Goal: Task Accomplishment & Management: Complete application form

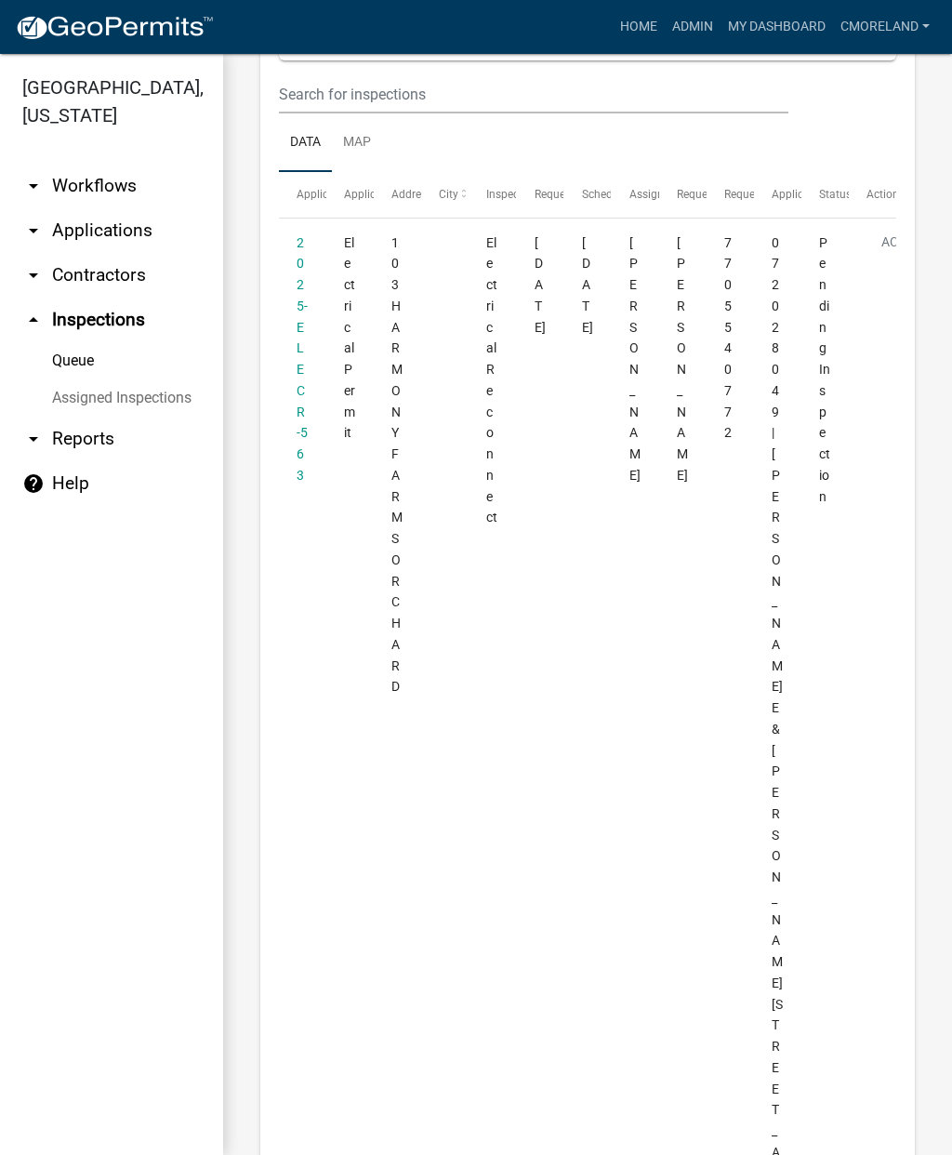
scroll to position [248, 0]
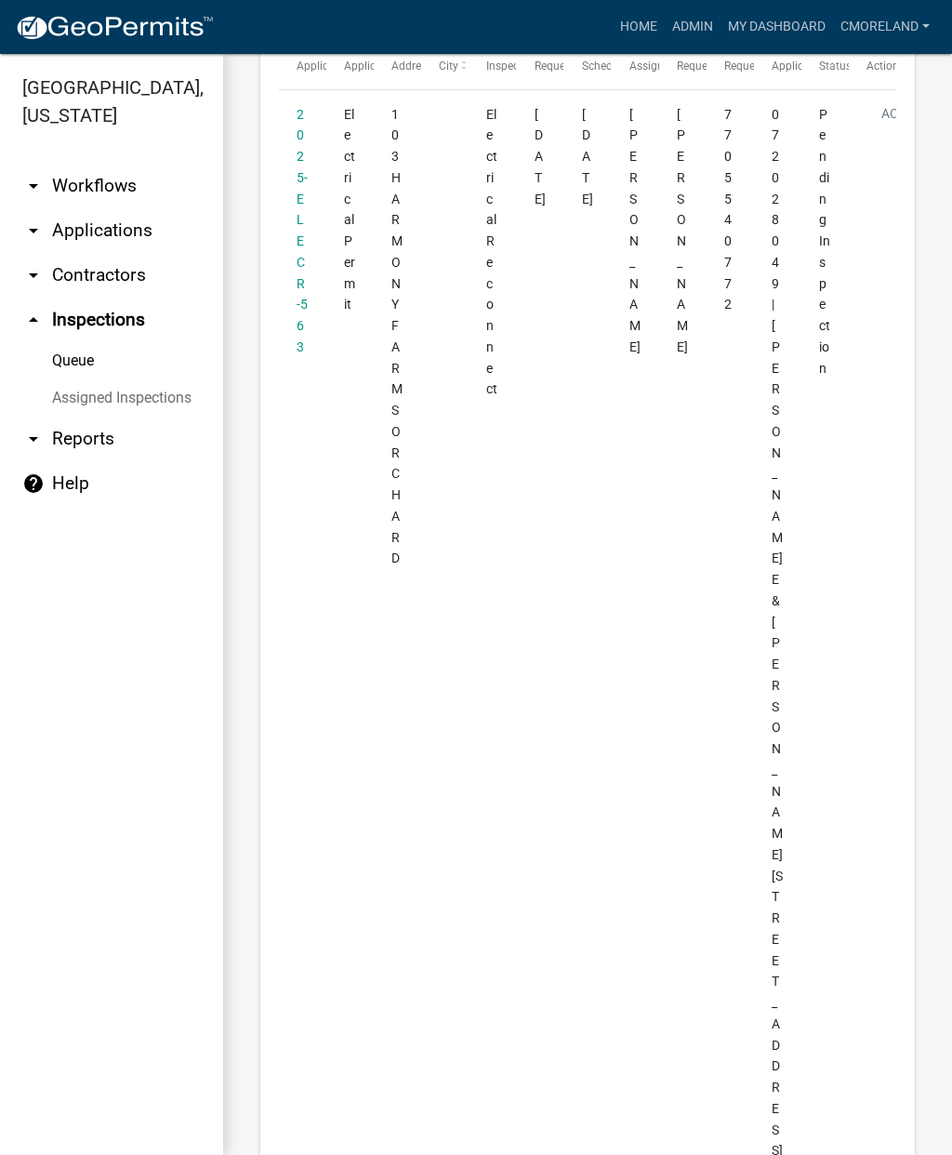
scroll to position [345, 0]
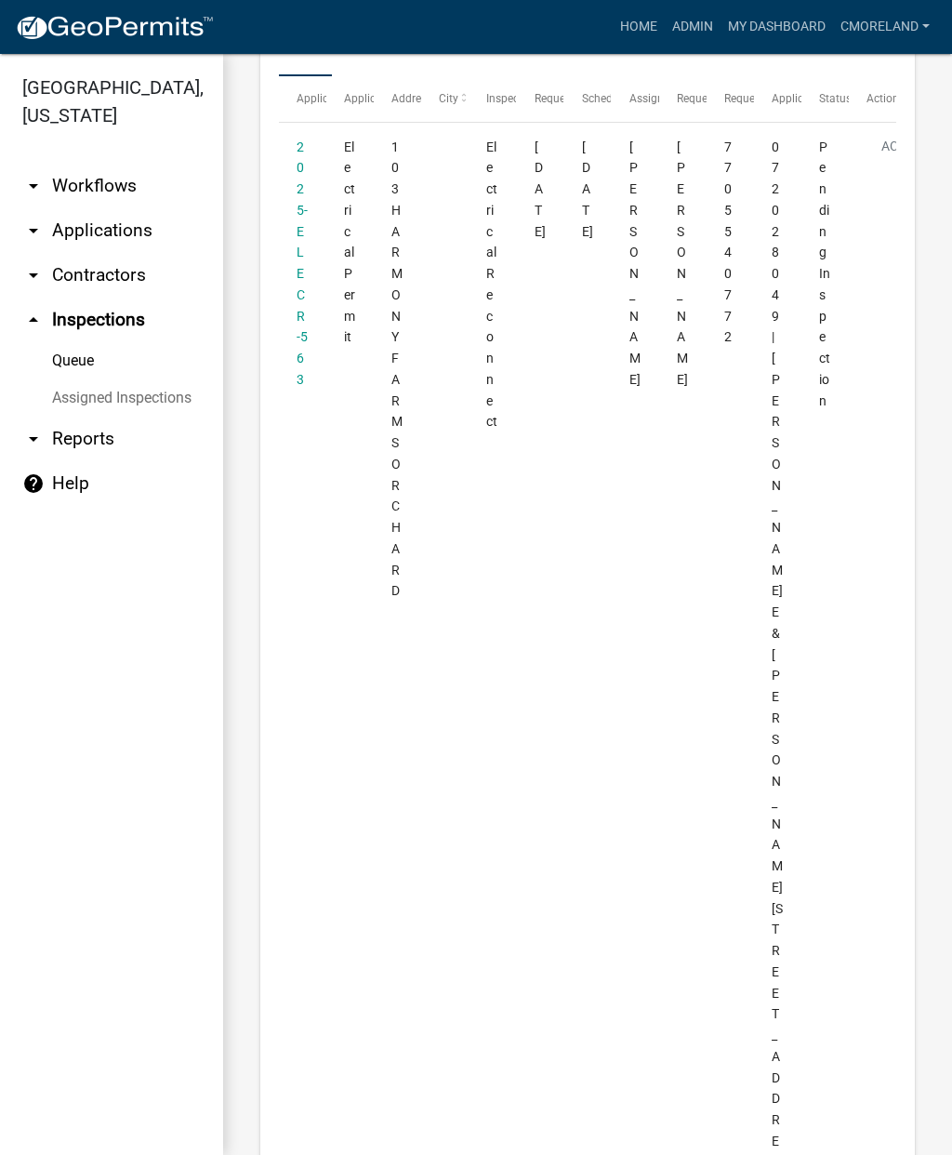
click at [306, 212] on link "2025-ELECR-563" at bounding box center [302, 263] width 11 height 247
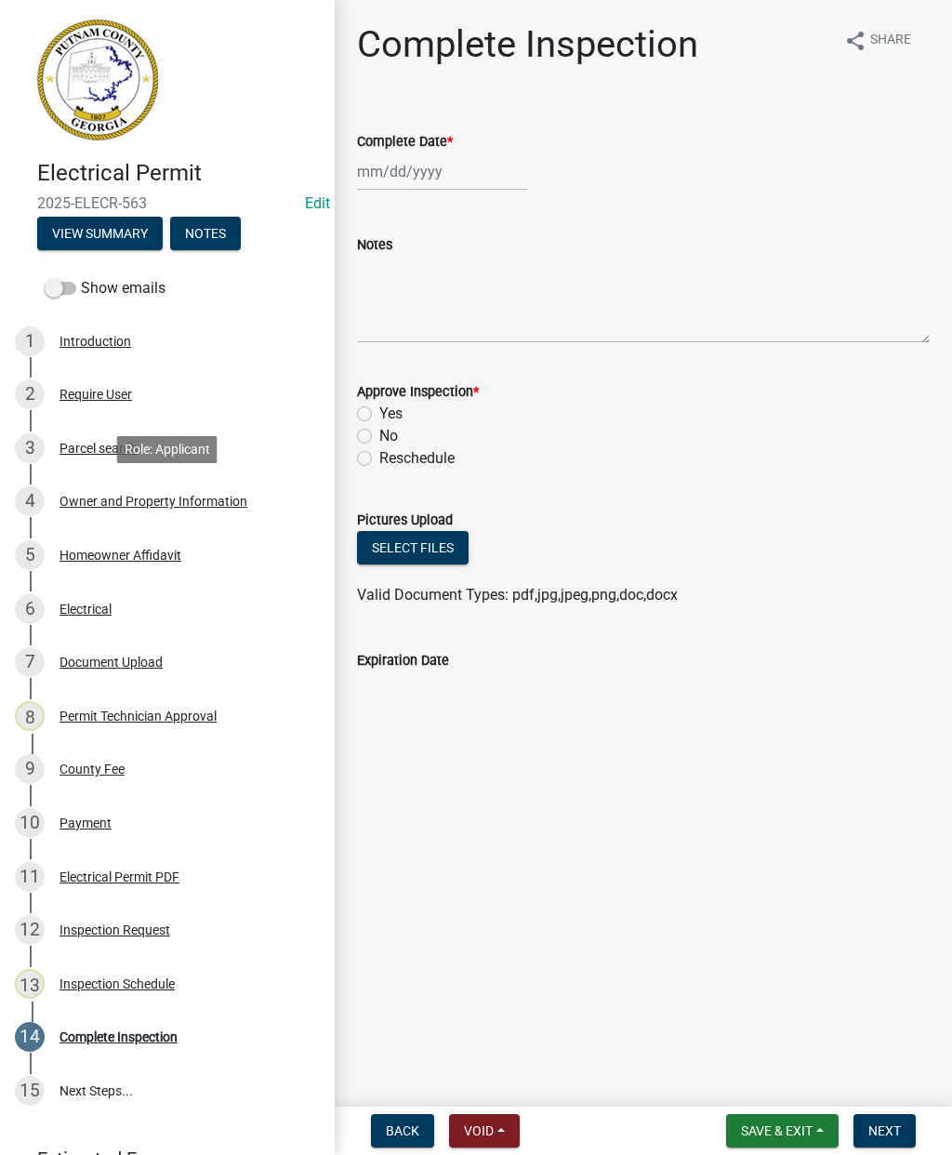
click at [208, 490] on div "4 Owner and Property Information" at bounding box center [160, 501] width 290 height 30
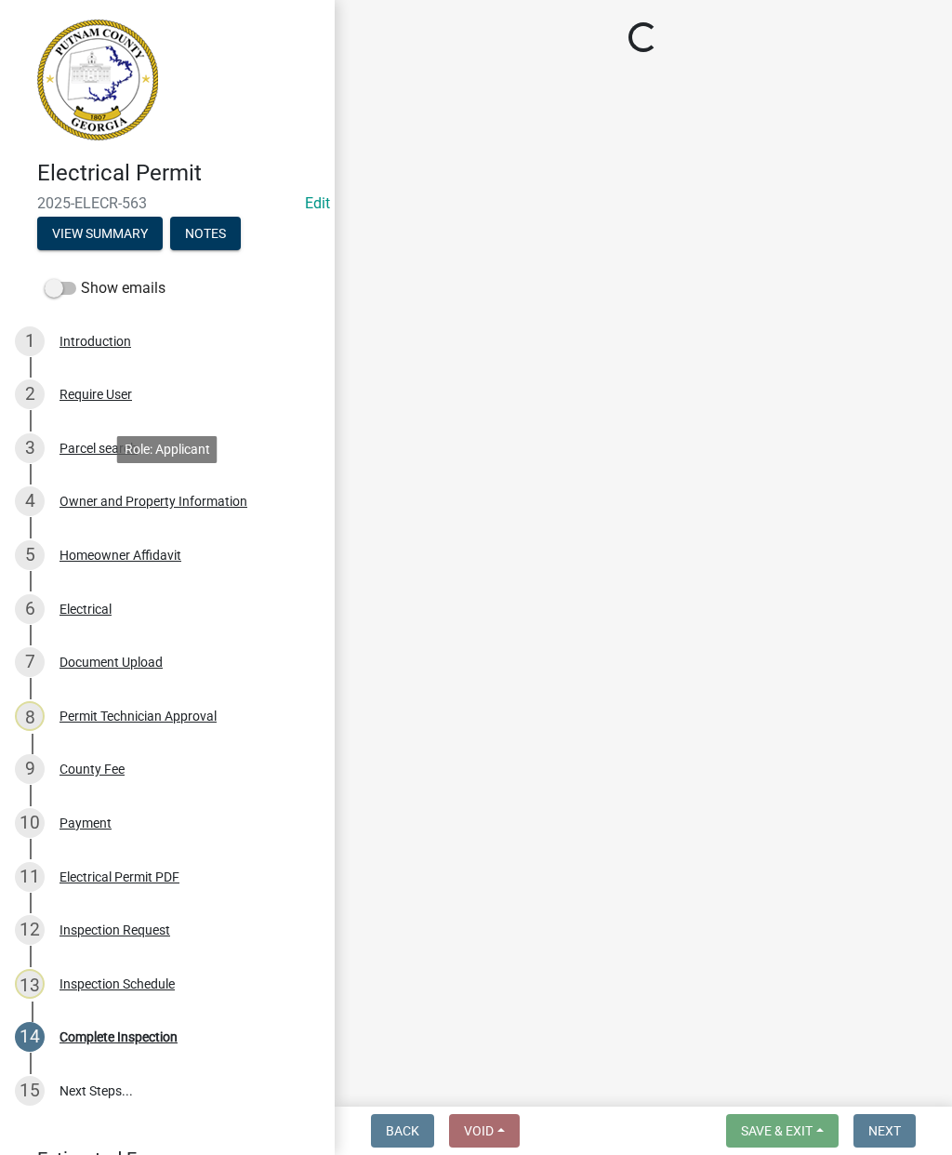
select select "0688c8c3-ca83-4764-a677-531fbc17e6cb"
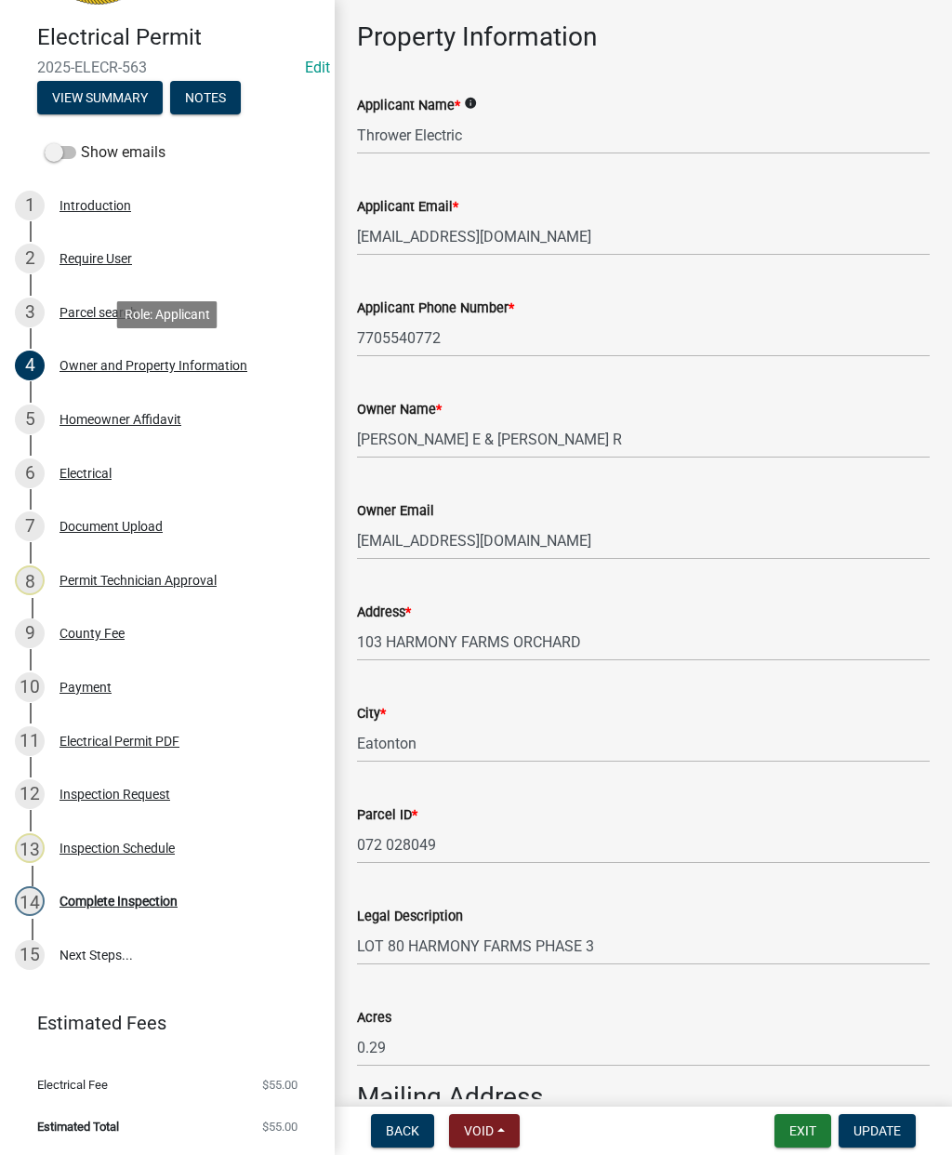
scroll to position [135, 0]
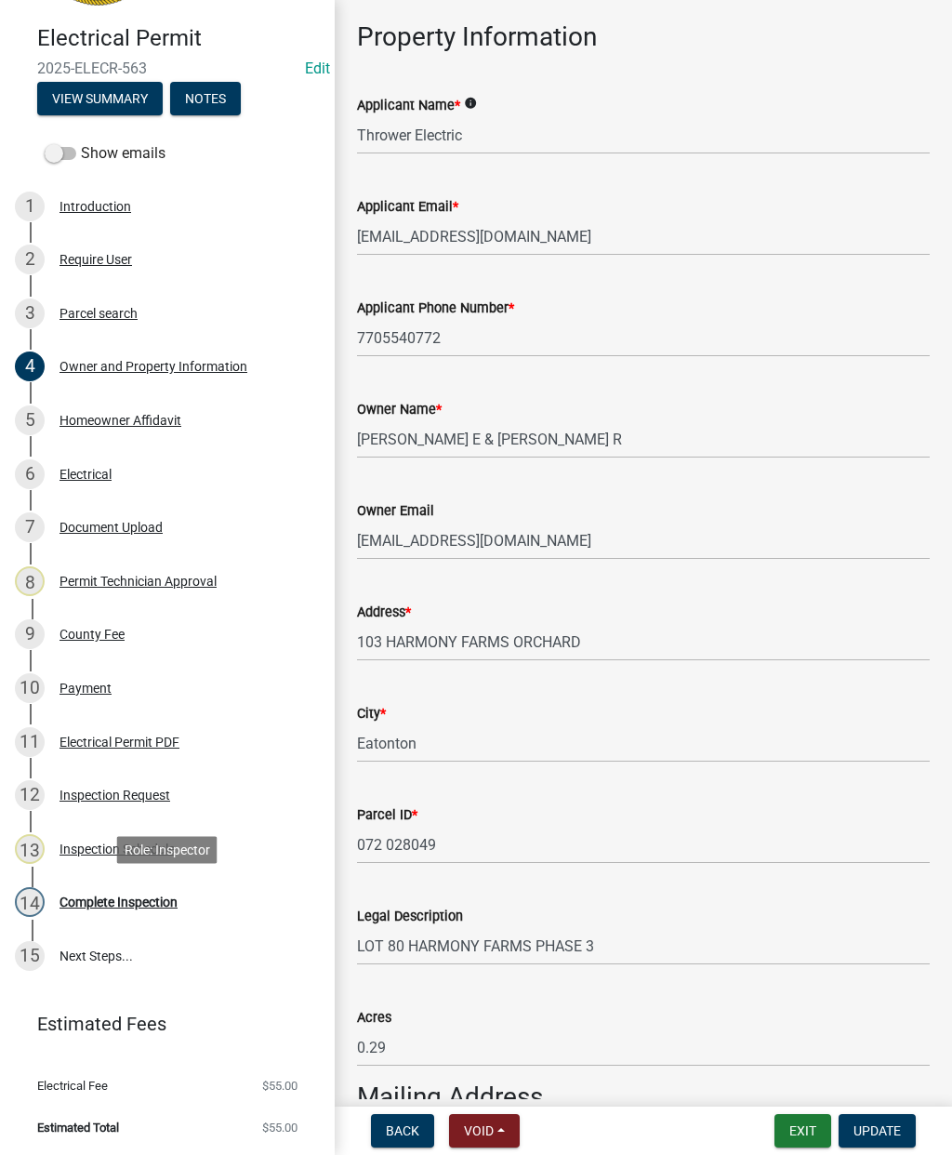
click at [130, 902] on div "Complete Inspection" at bounding box center [119, 902] width 118 height 13
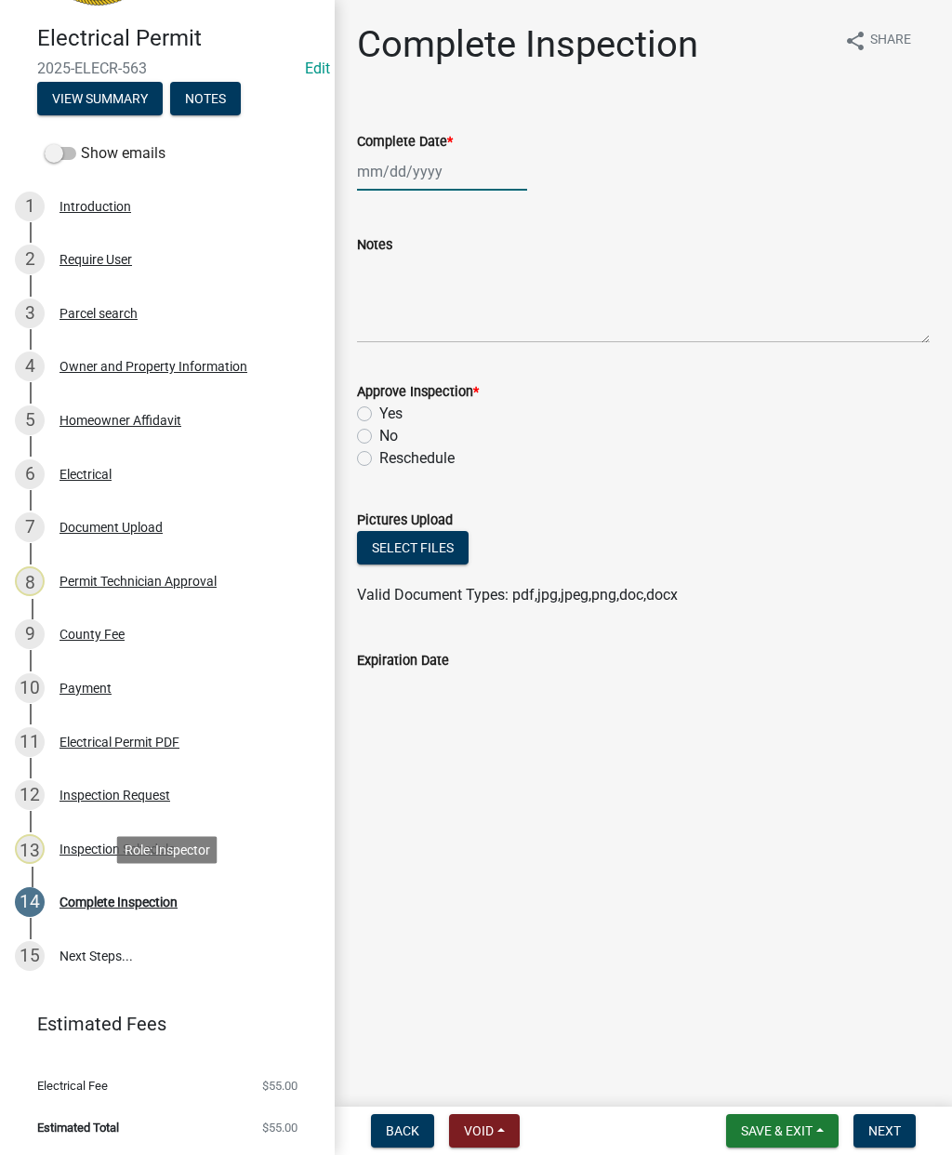
click at [413, 177] on div at bounding box center [442, 172] width 170 height 38
select select "10"
select select "2025"
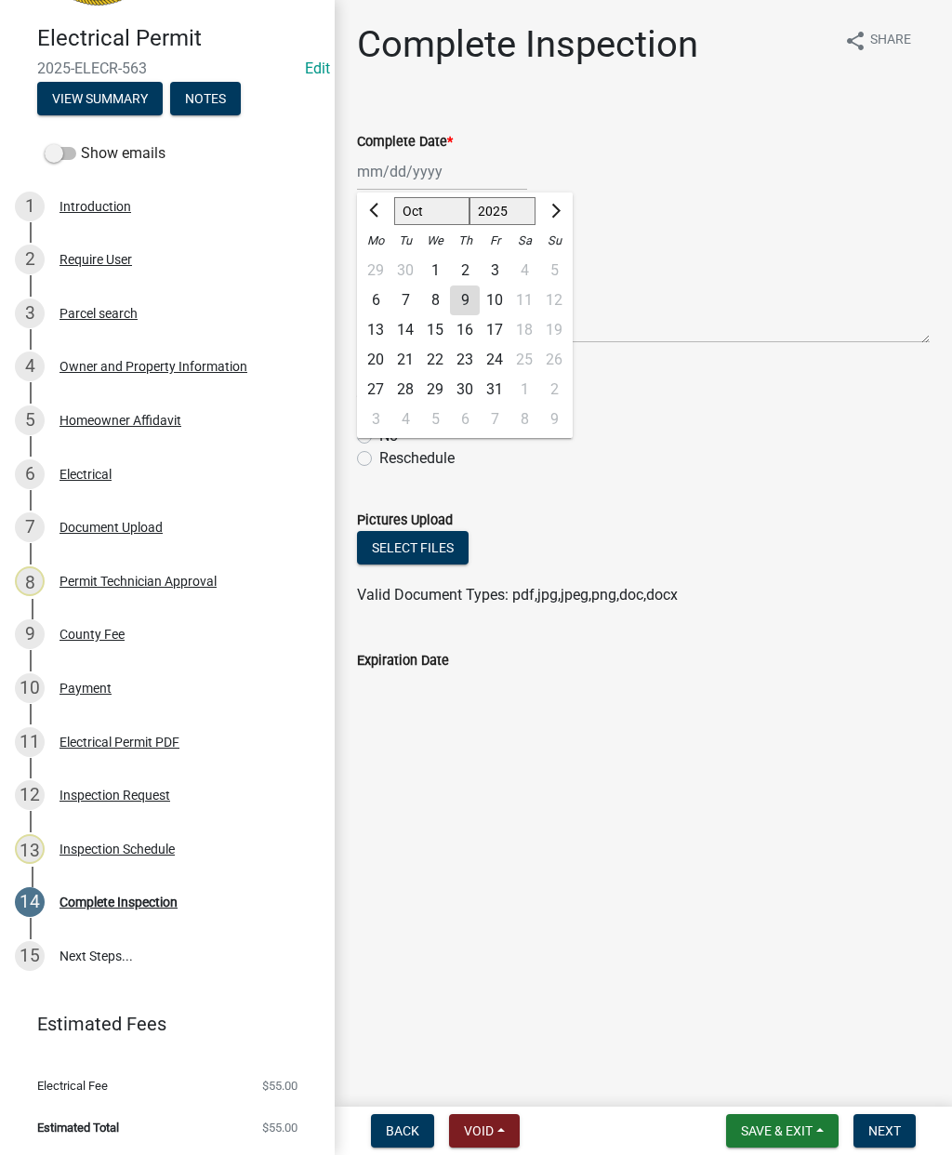
click at [467, 305] on div "9" at bounding box center [465, 301] width 30 height 30
type input "[DATE]"
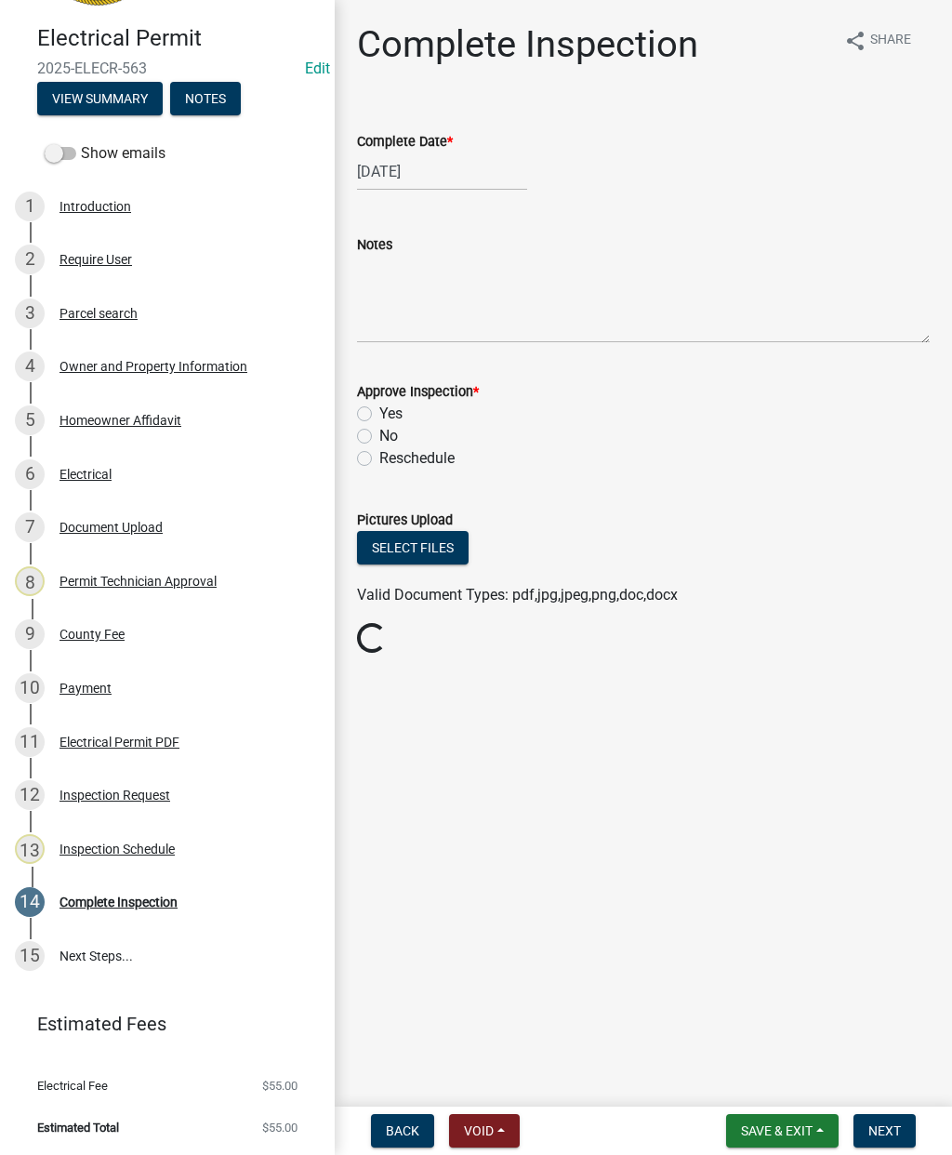
click at [379, 420] on label "Yes" at bounding box center [390, 414] width 23 height 22
click at [379, 415] on input "Yes" at bounding box center [385, 409] width 12 height 12
radio input "true"
click at [890, 1126] on span "Next" at bounding box center [885, 1130] width 33 height 15
click at [892, 1120] on button "Next" at bounding box center [885, 1130] width 62 height 33
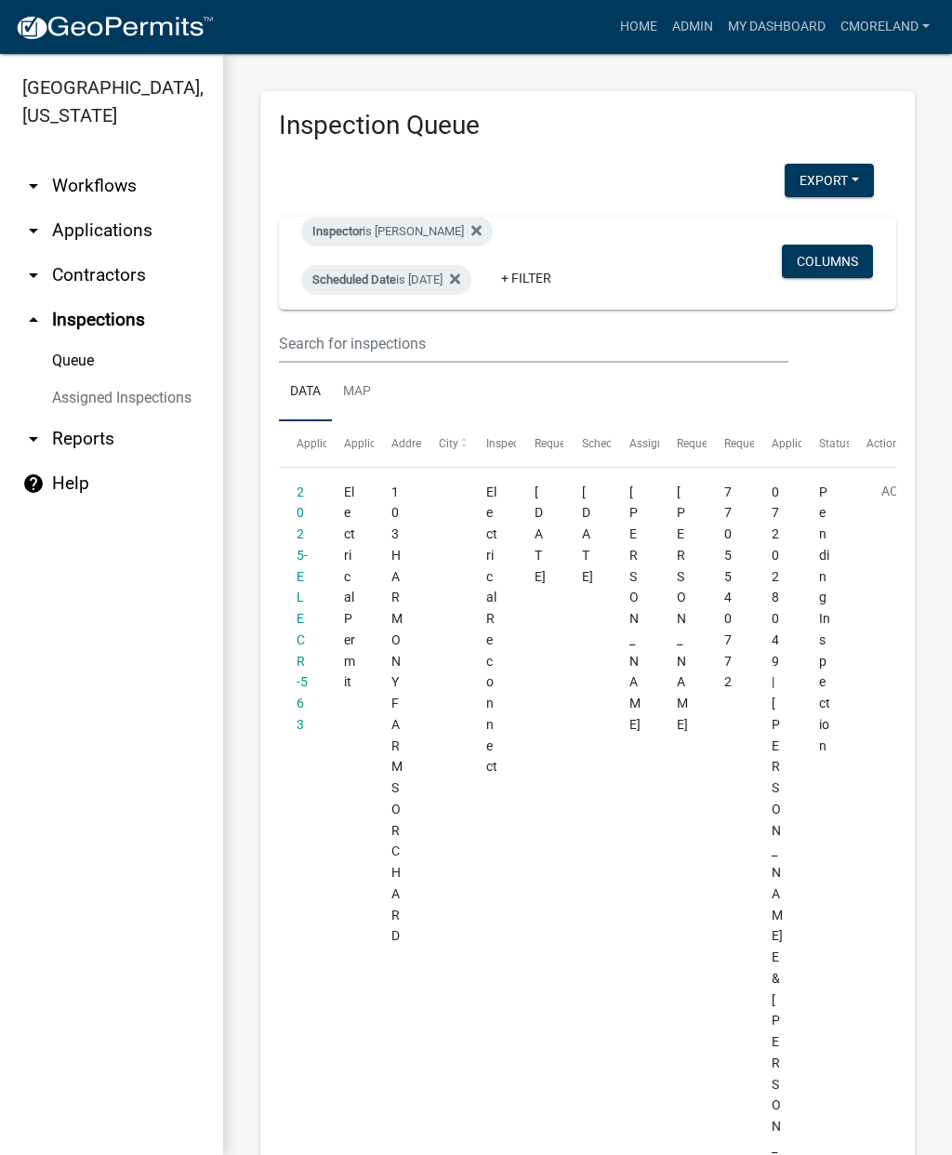
click at [299, 557] on link "2025-ELECR-563" at bounding box center [302, 608] width 11 height 247
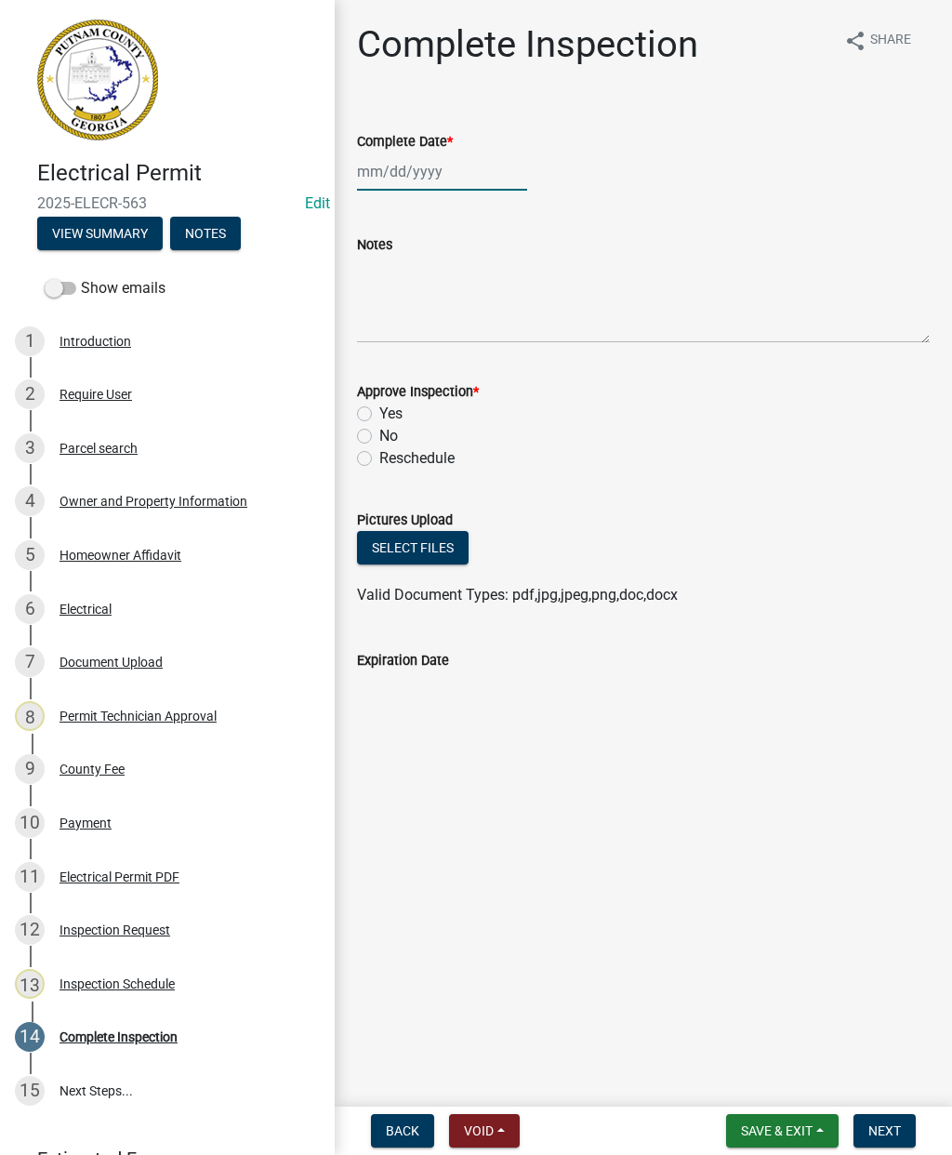
click at [410, 161] on div at bounding box center [442, 172] width 170 height 38
select select "10"
select select "2025"
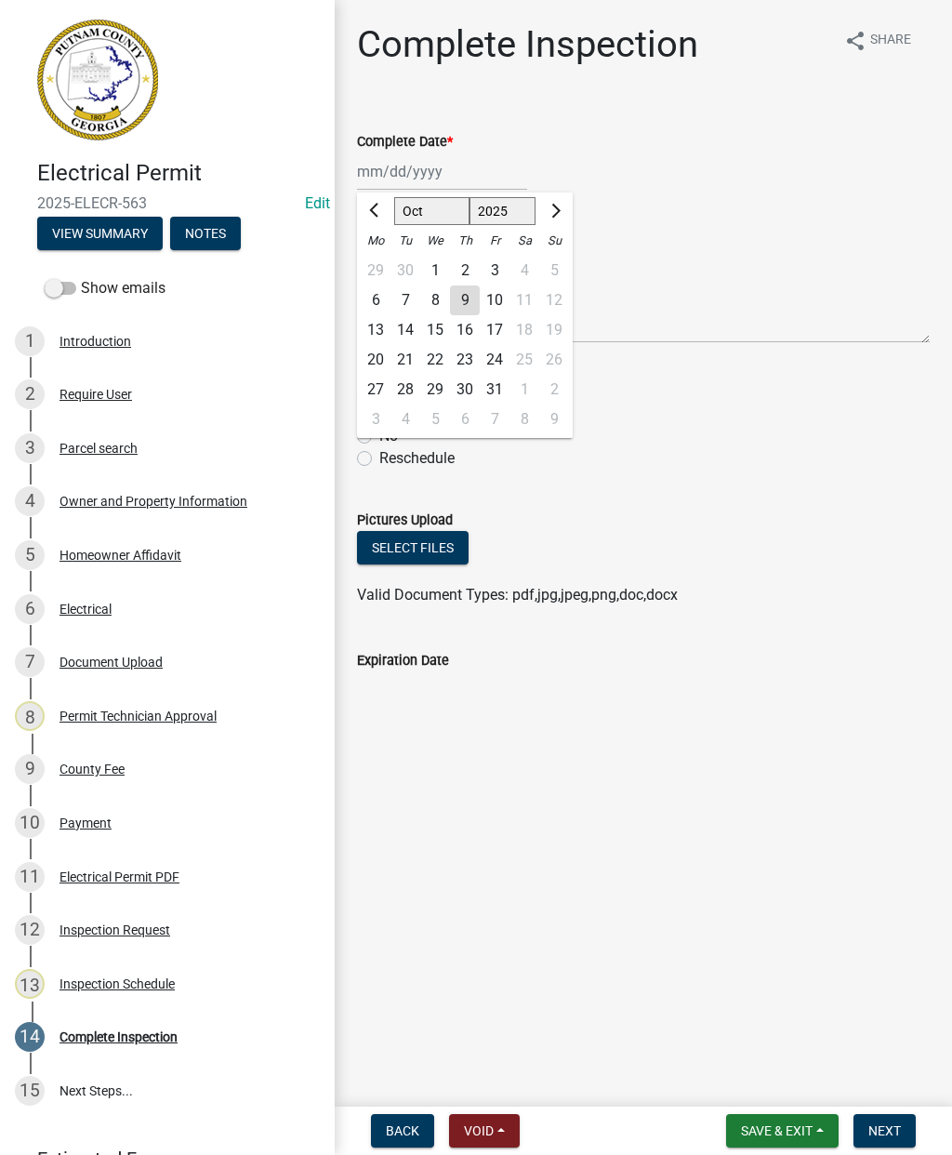
click at [472, 300] on div "9" at bounding box center [465, 301] width 30 height 30
type input "[DATE]"
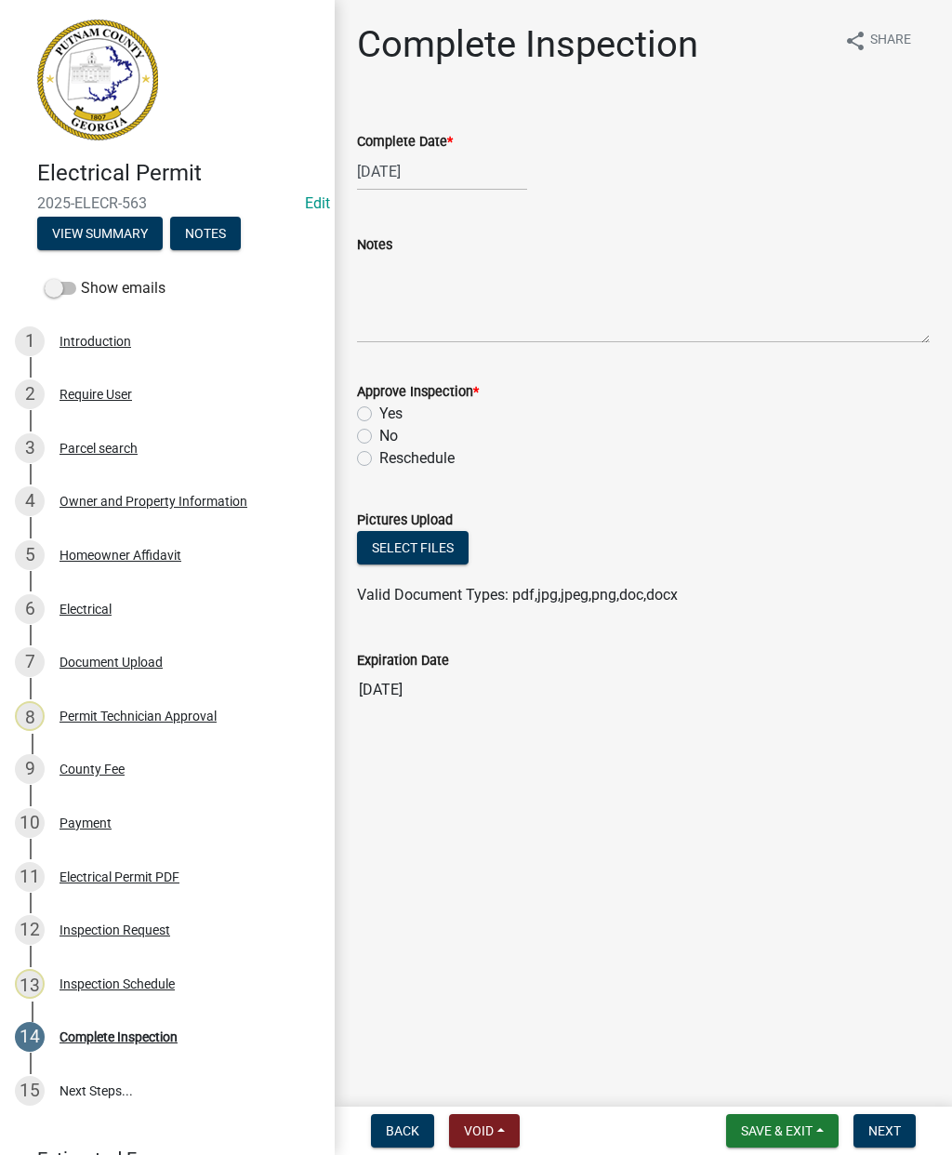
click at [379, 406] on label "Yes" at bounding box center [390, 414] width 23 height 22
click at [379, 406] on input "Yes" at bounding box center [385, 409] width 12 height 12
radio input "true"
click at [893, 1125] on span "Next" at bounding box center [885, 1130] width 33 height 15
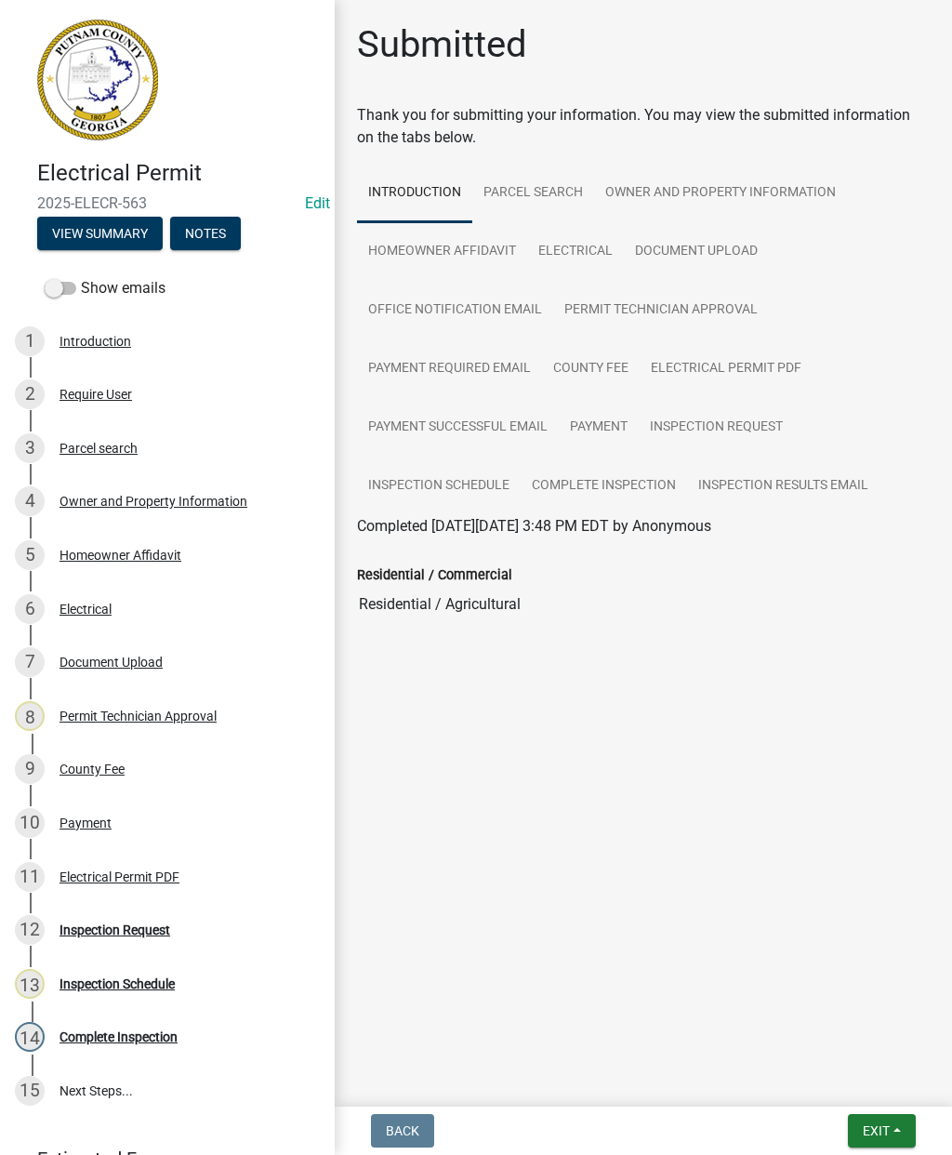
click at [884, 1125] on span "Exit" at bounding box center [876, 1130] width 27 height 15
click at [848, 1083] on button "Save & Exit" at bounding box center [842, 1082] width 149 height 45
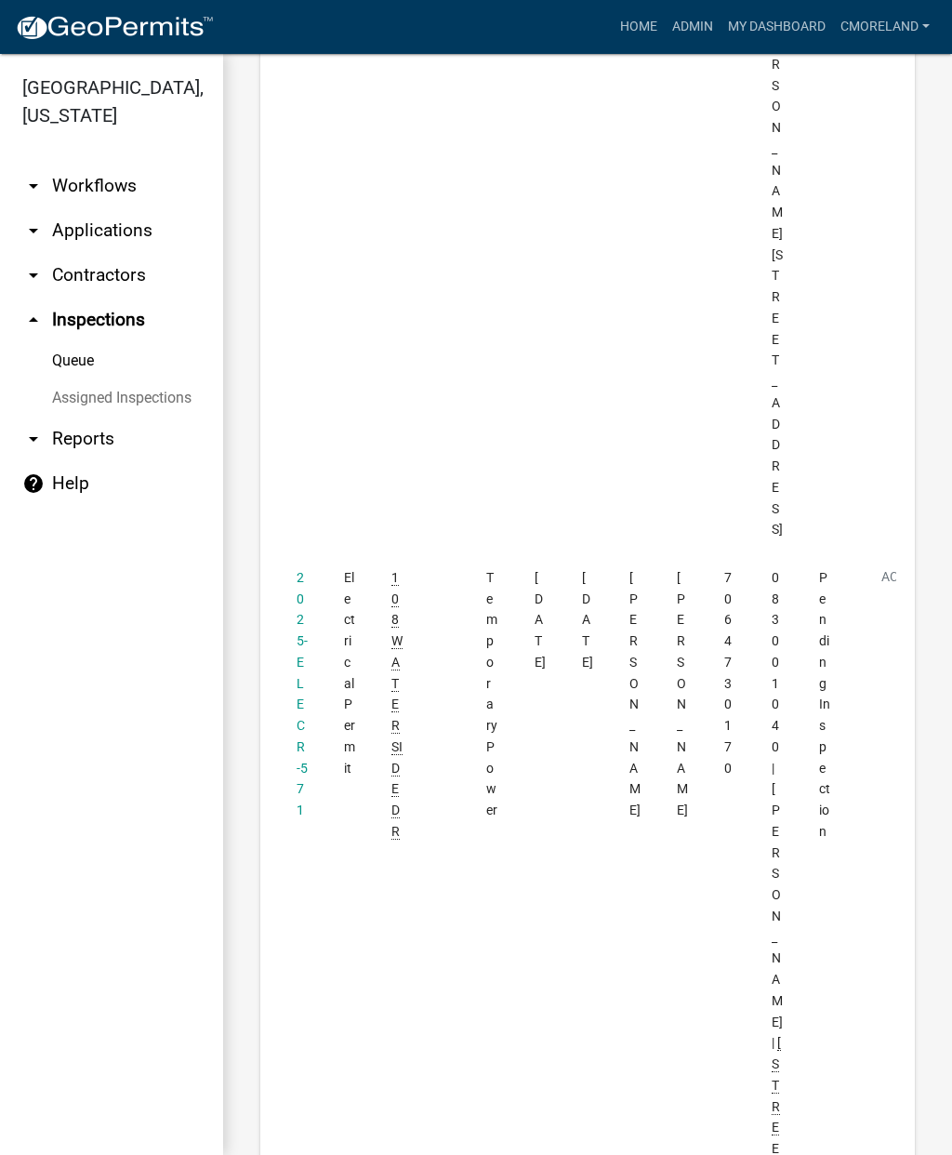
scroll to position [941, 0]
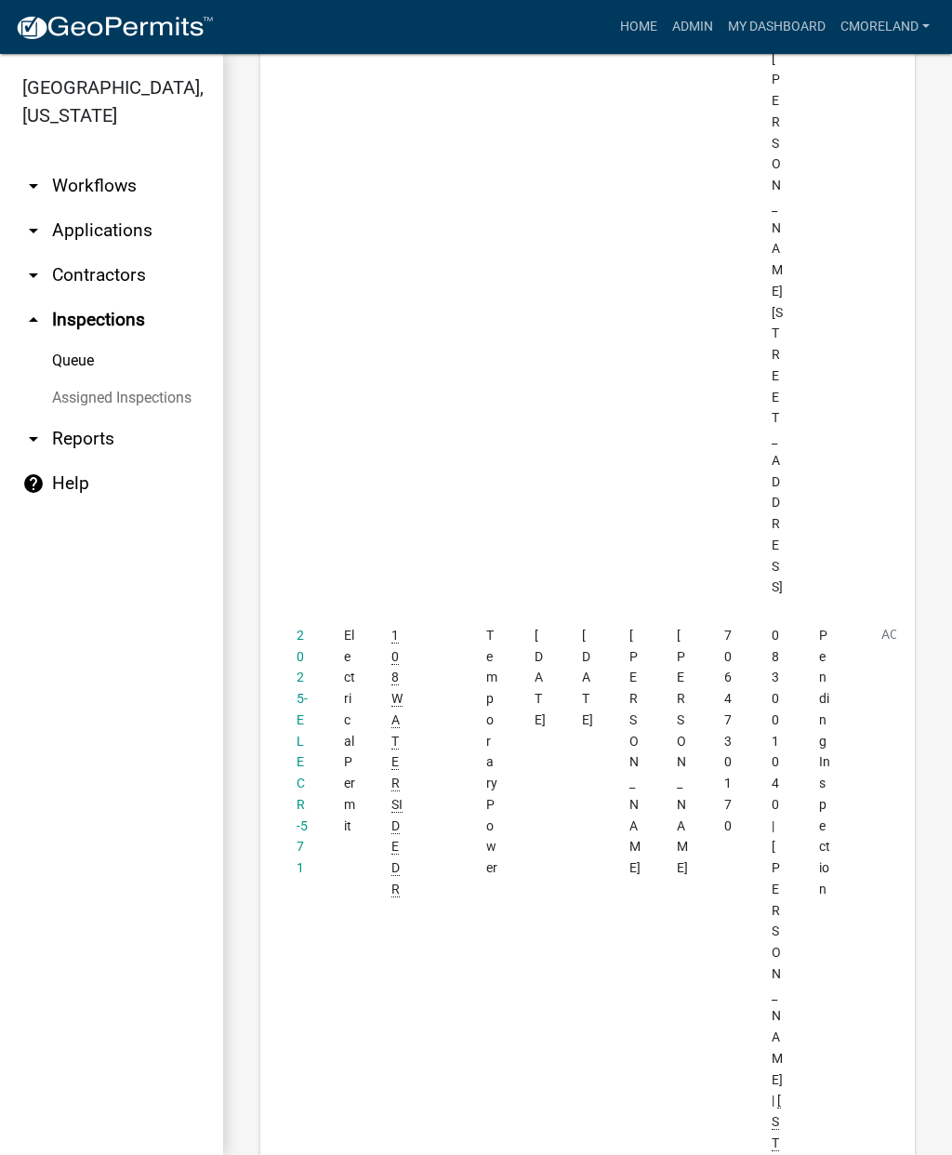
click at [315, 611] on datatable-body-cell "2025-ELECR-571" at bounding box center [302, 1016] width 47 height 810
click at [300, 628] on link "2025-ELECR-571" at bounding box center [302, 751] width 11 height 247
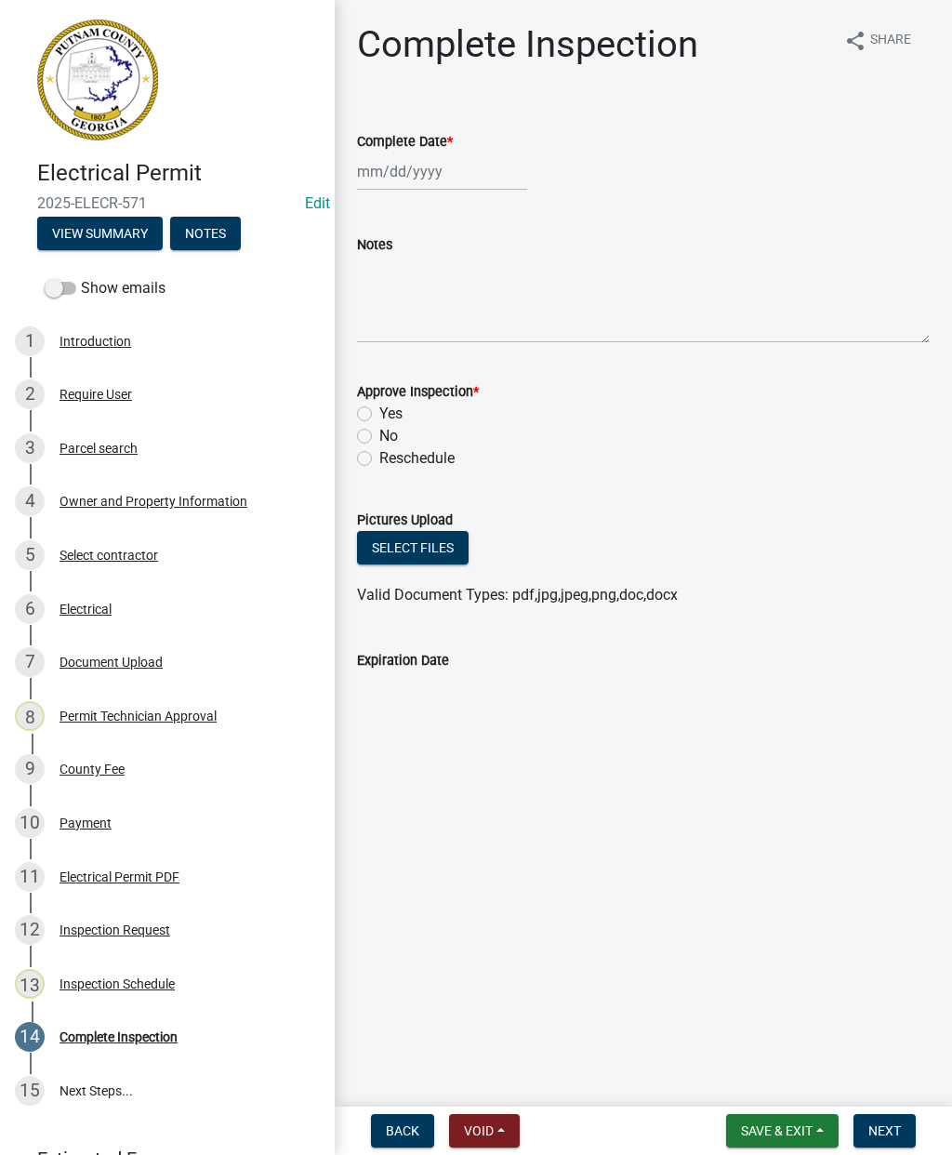
click at [367, 625] on div "Expiration Date" at bounding box center [643, 666] width 573 height 86
click at [428, 155] on div at bounding box center [442, 172] width 170 height 38
select select "10"
select select "2025"
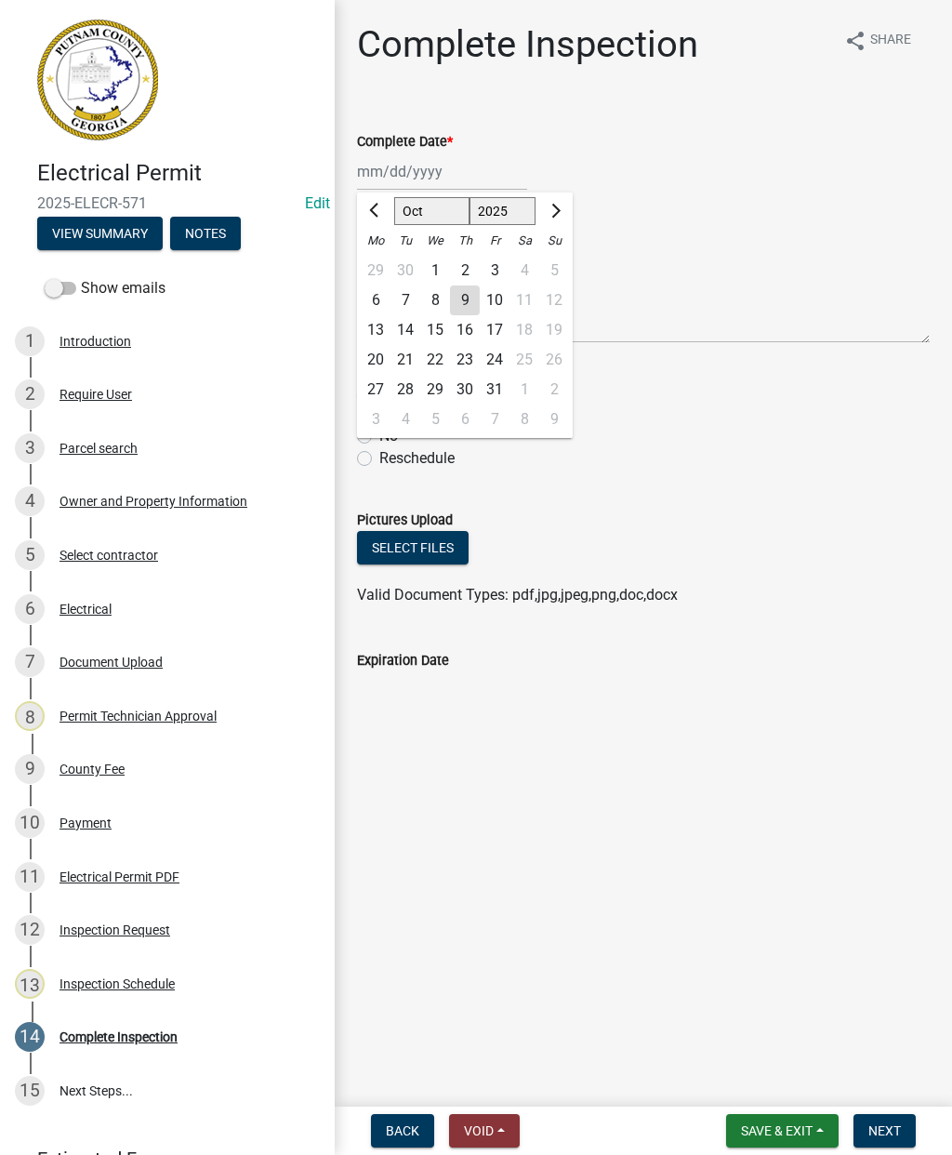
click at [467, 300] on div "9" at bounding box center [465, 301] width 30 height 30
type input "[DATE]"
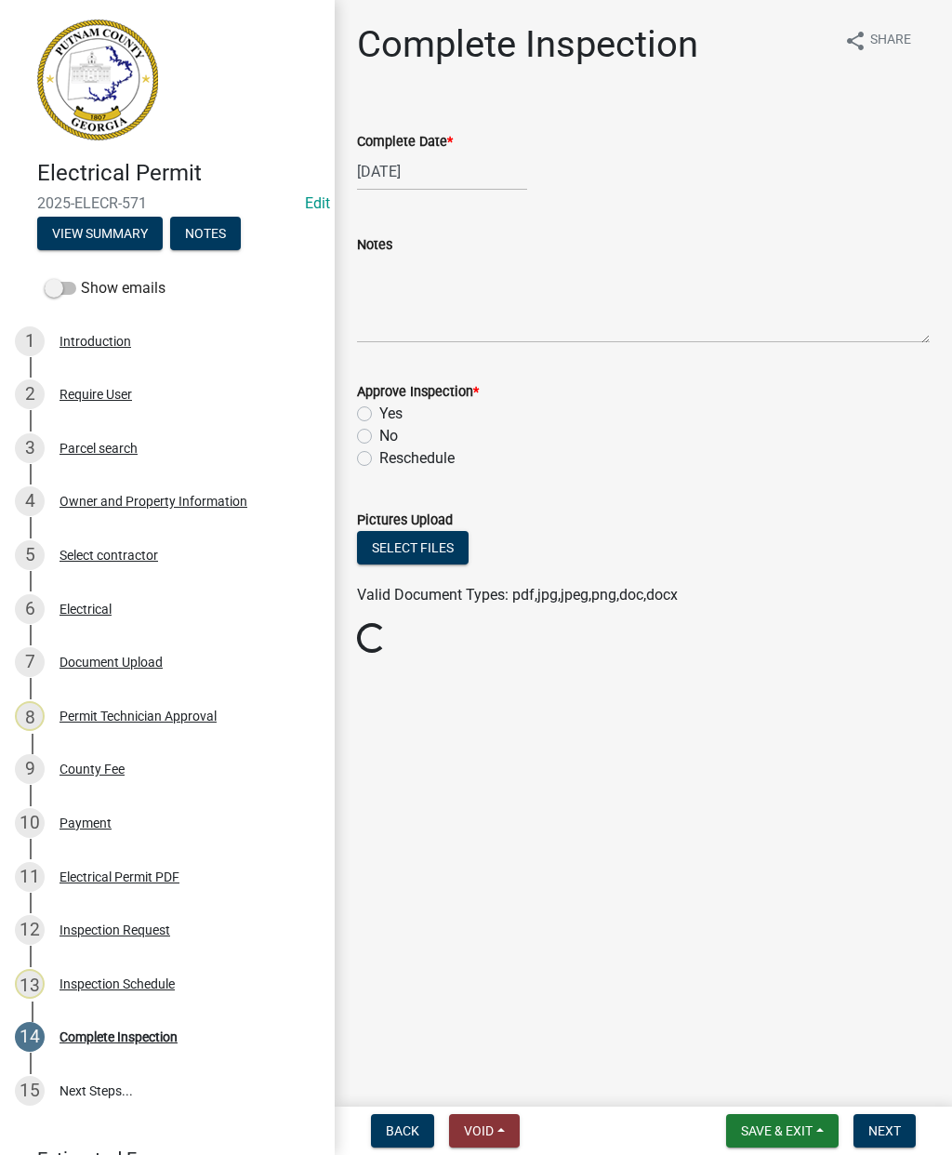
click at [379, 414] on label "Yes" at bounding box center [390, 414] width 23 height 22
click at [379, 414] on input "Yes" at bounding box center [385, 409] width 12 height 12
radio input "true"
click at [896, 1120] on button "Next" at bounding box center [885, 1130] width 62 height 33
click at [897, 1123] on span "Next" at bounding box center [885, 1130] width 33 height 15
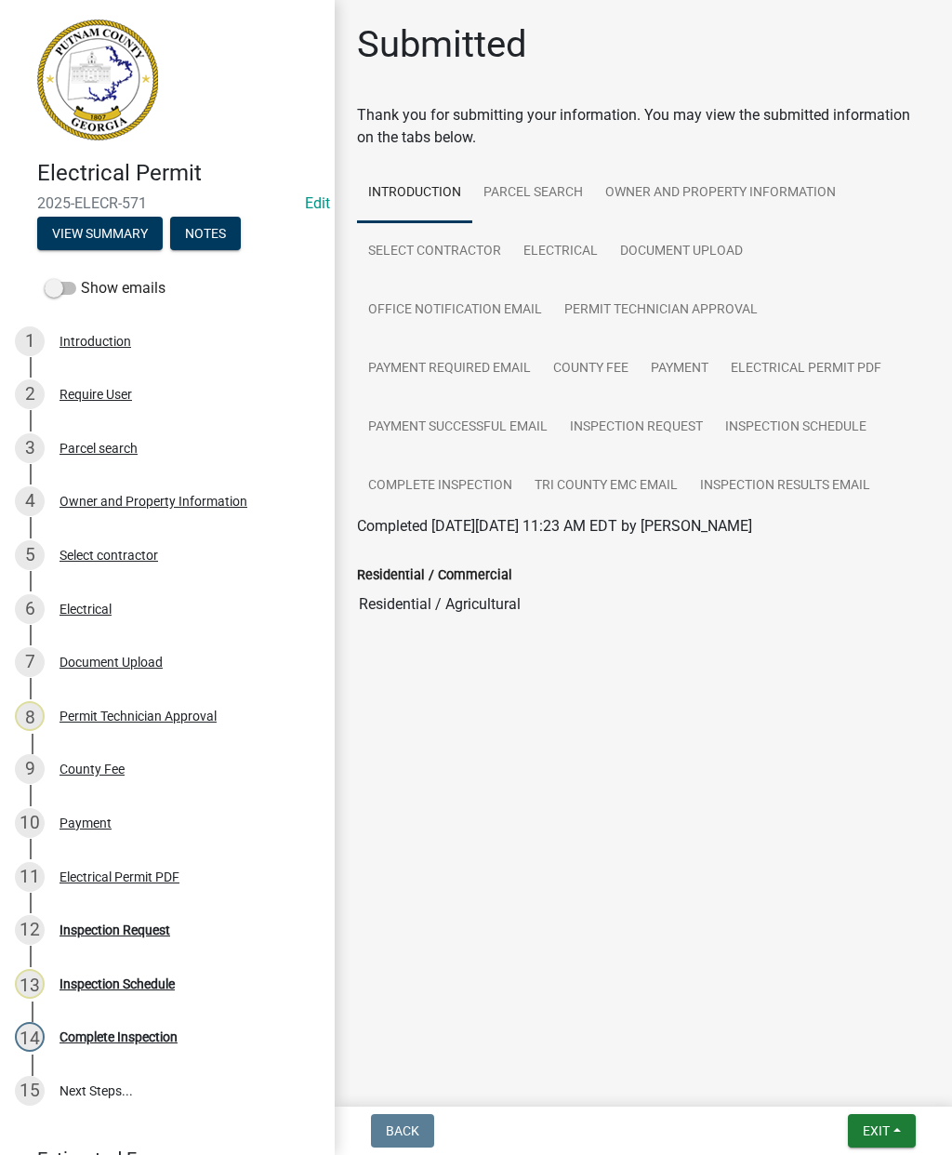
click at [894, 1122] on button "Exit" at bounding box center [882, 1130] width 68 height 33
click at [844, 1069] on button "Save & Exit" at bounding box center [842, 1082] width 149 height 45
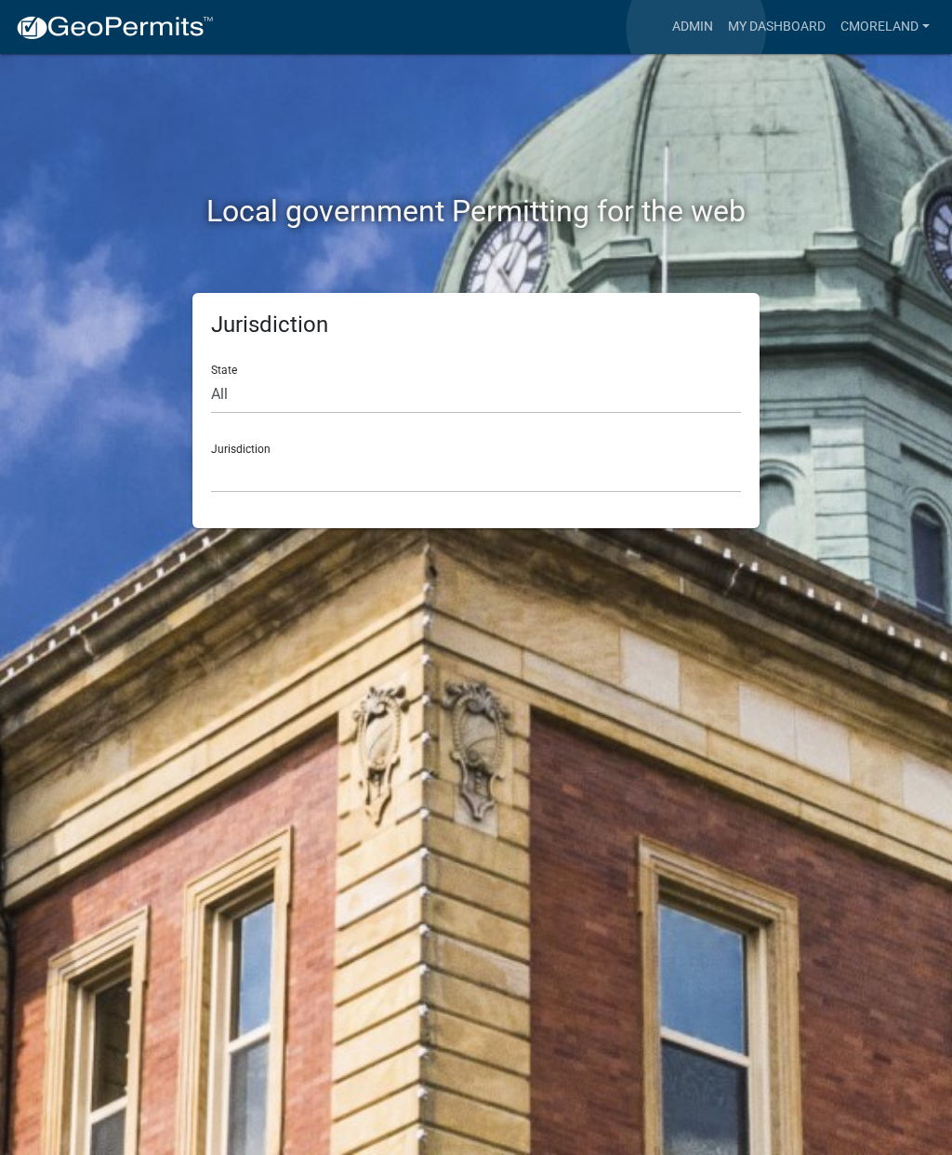
click at [698, 29] on link "Admin" at bounding box center [693, 26] width 56 height 35
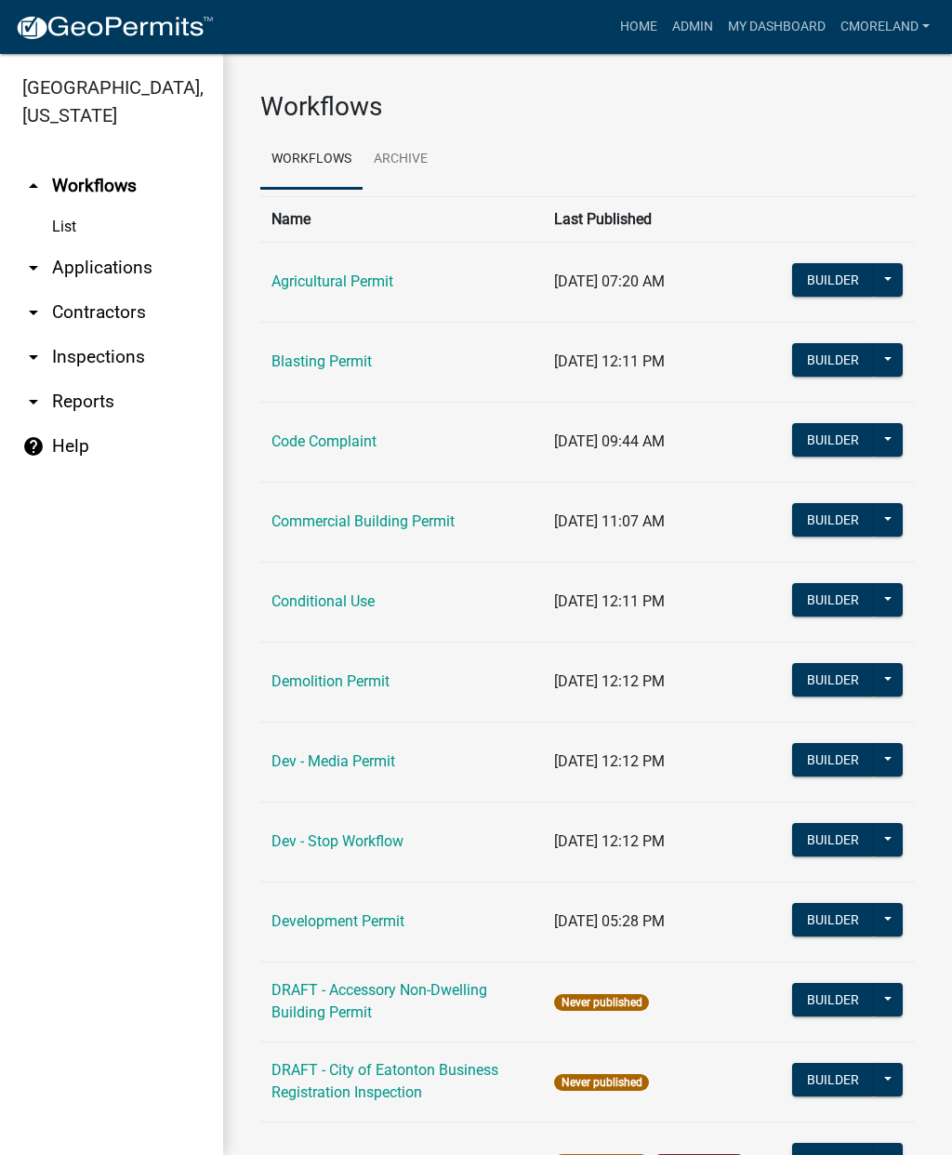
click at [145, 379] on link "arrow_drop_down Inspections" at bounding box center [111, 357] width 223 height 45
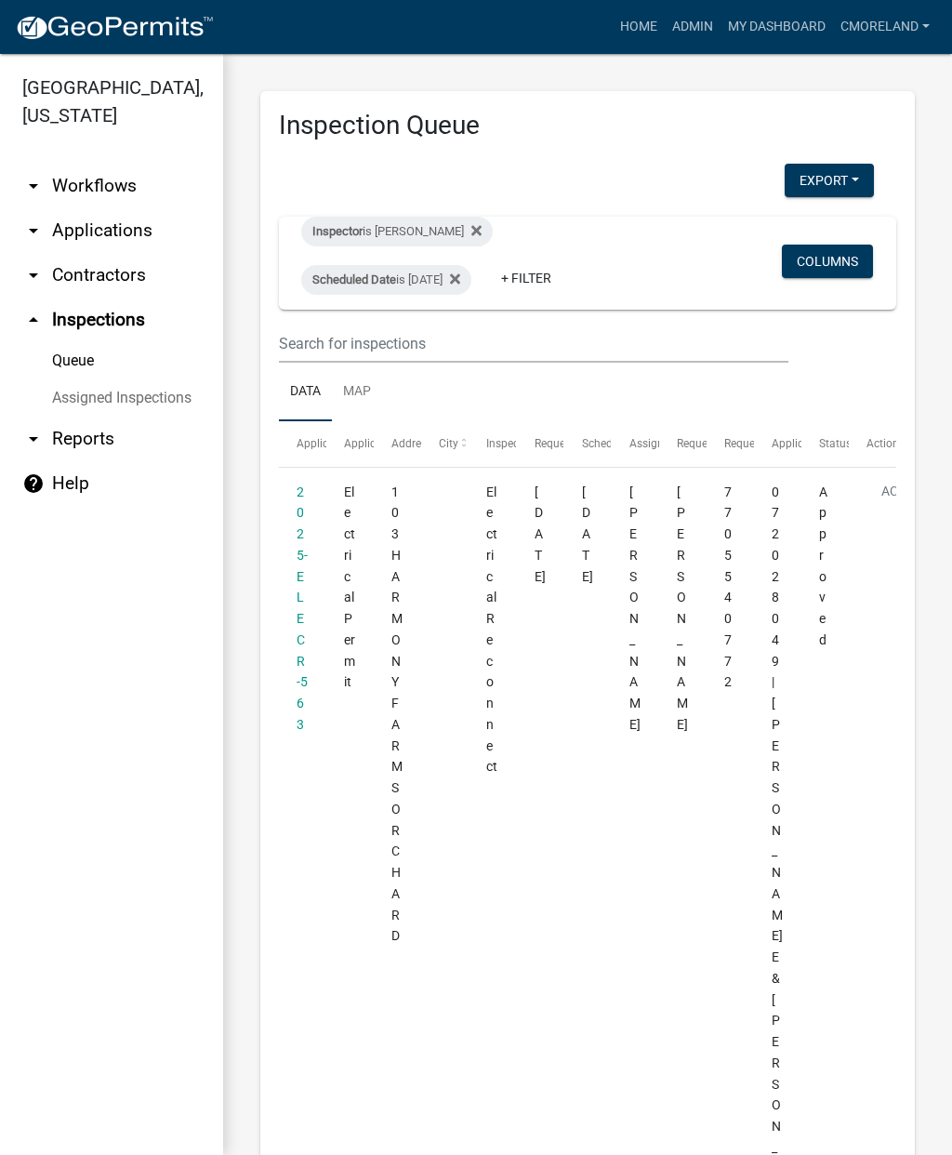
click at [493, 223] on div "Inspector is Cedrick Moreland" at bounding box center [397, 232] width 192 height 30
select select "a0ea4169-8540-4a2c-b9f4-cf4c1ffdeb95"
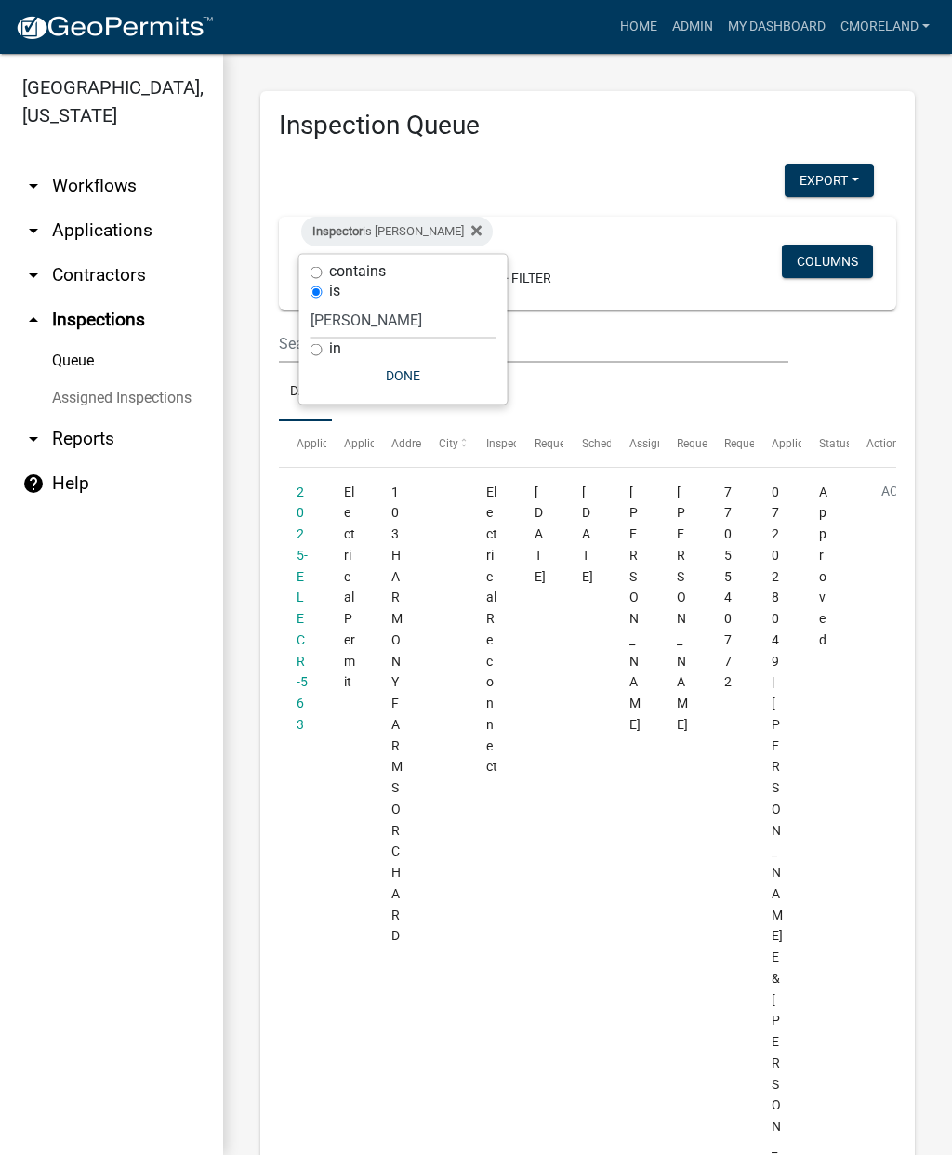
click at [482, 225] on icon at bounding box center [477, 230] width 10 height 10
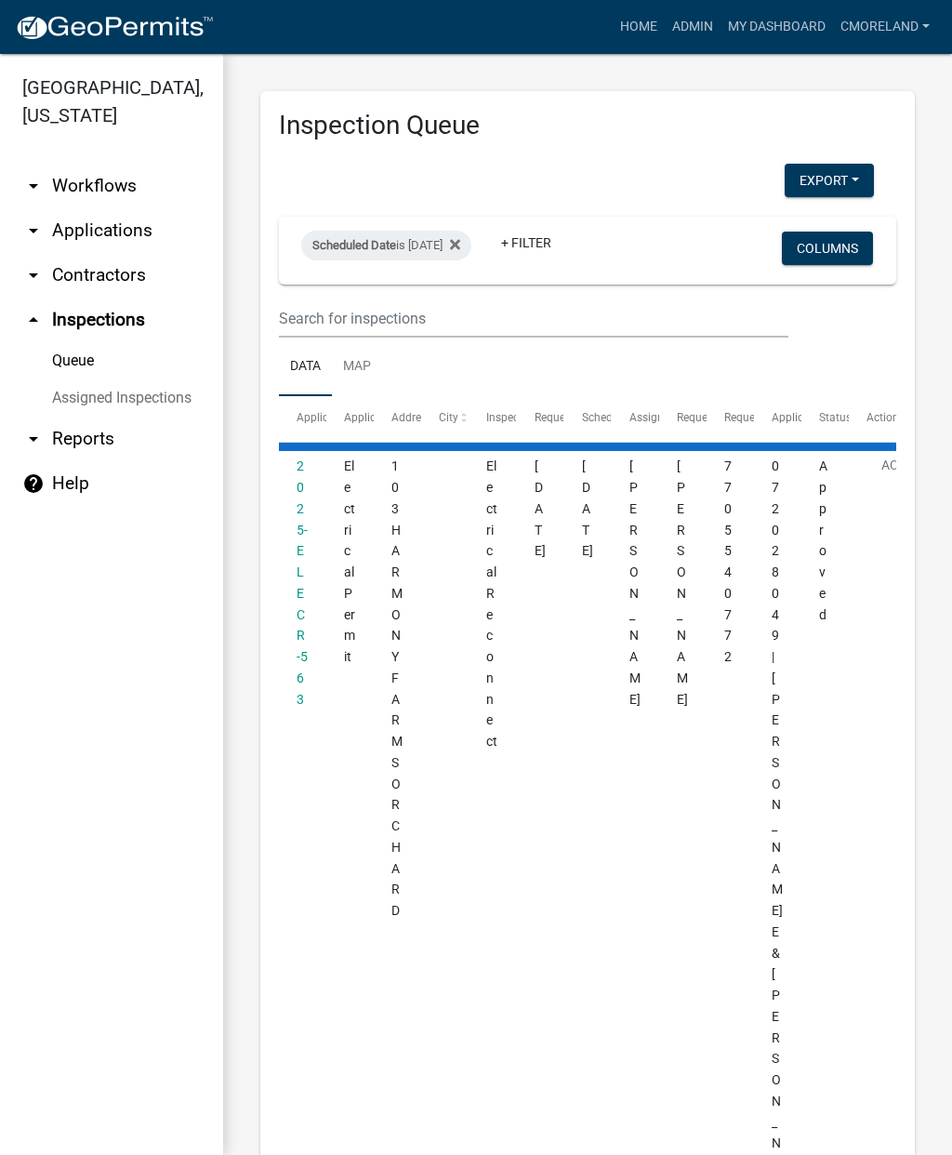
select select "2: 50"
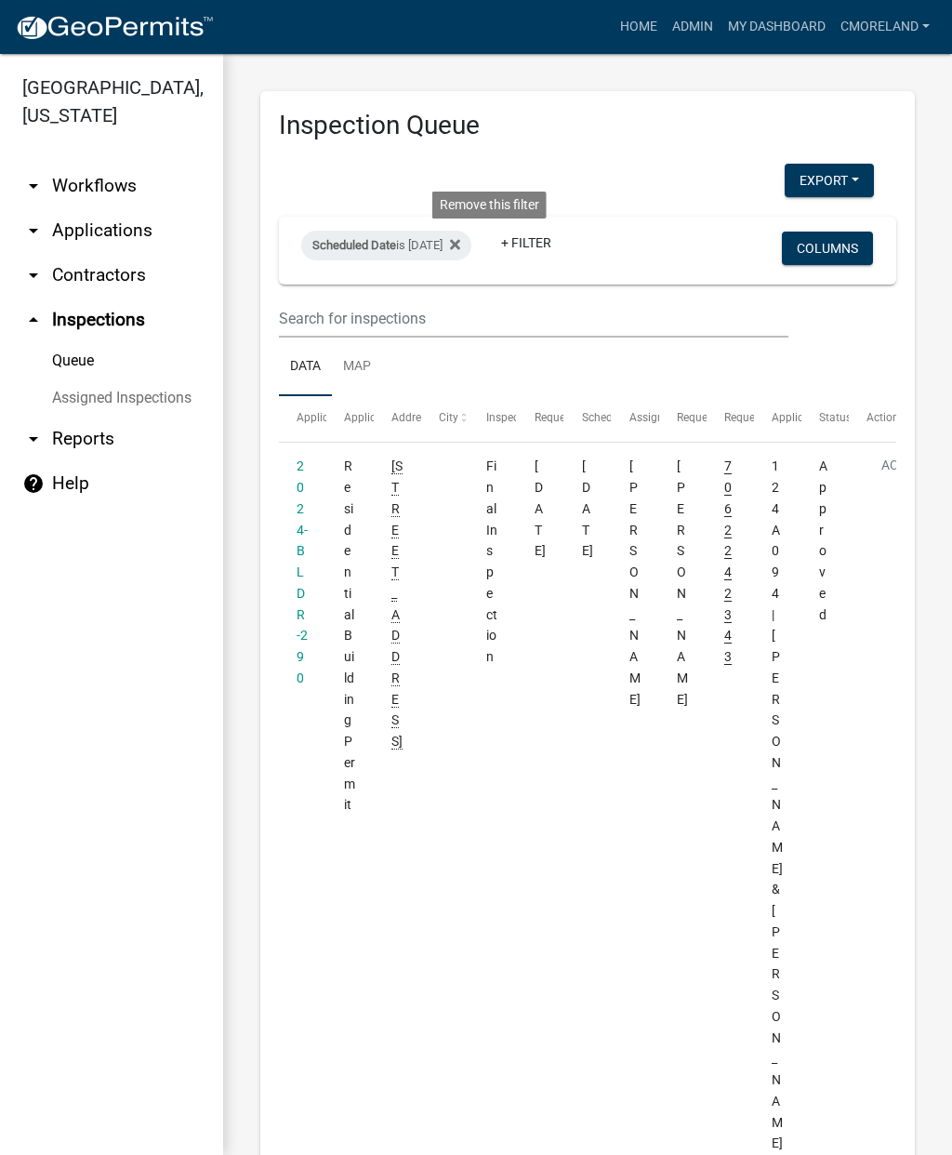
click at [460, 251] on fa-icon at bounding box center [452, 246] width 18 height 30
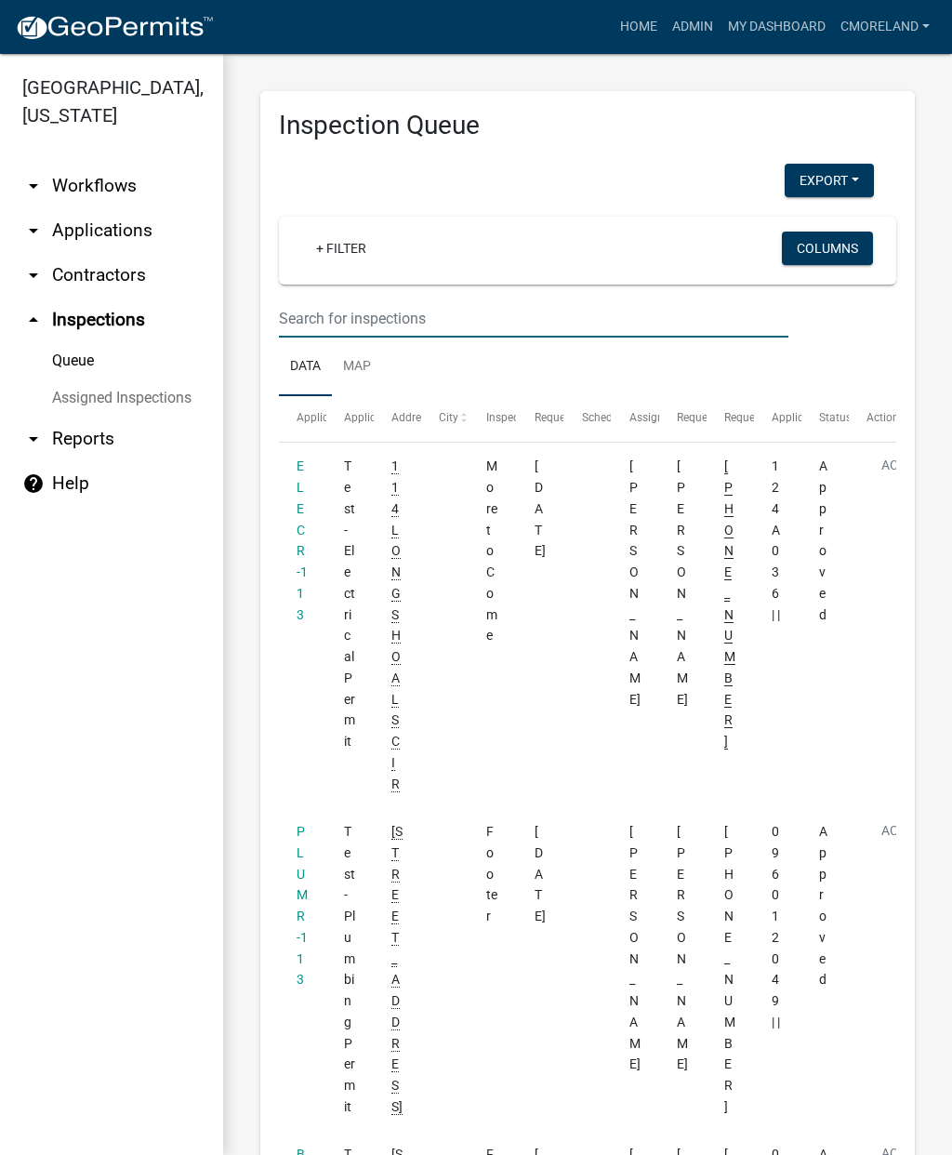
click at [328, 319] on input "text" at bounding box center [534, 318] width 510 height 38
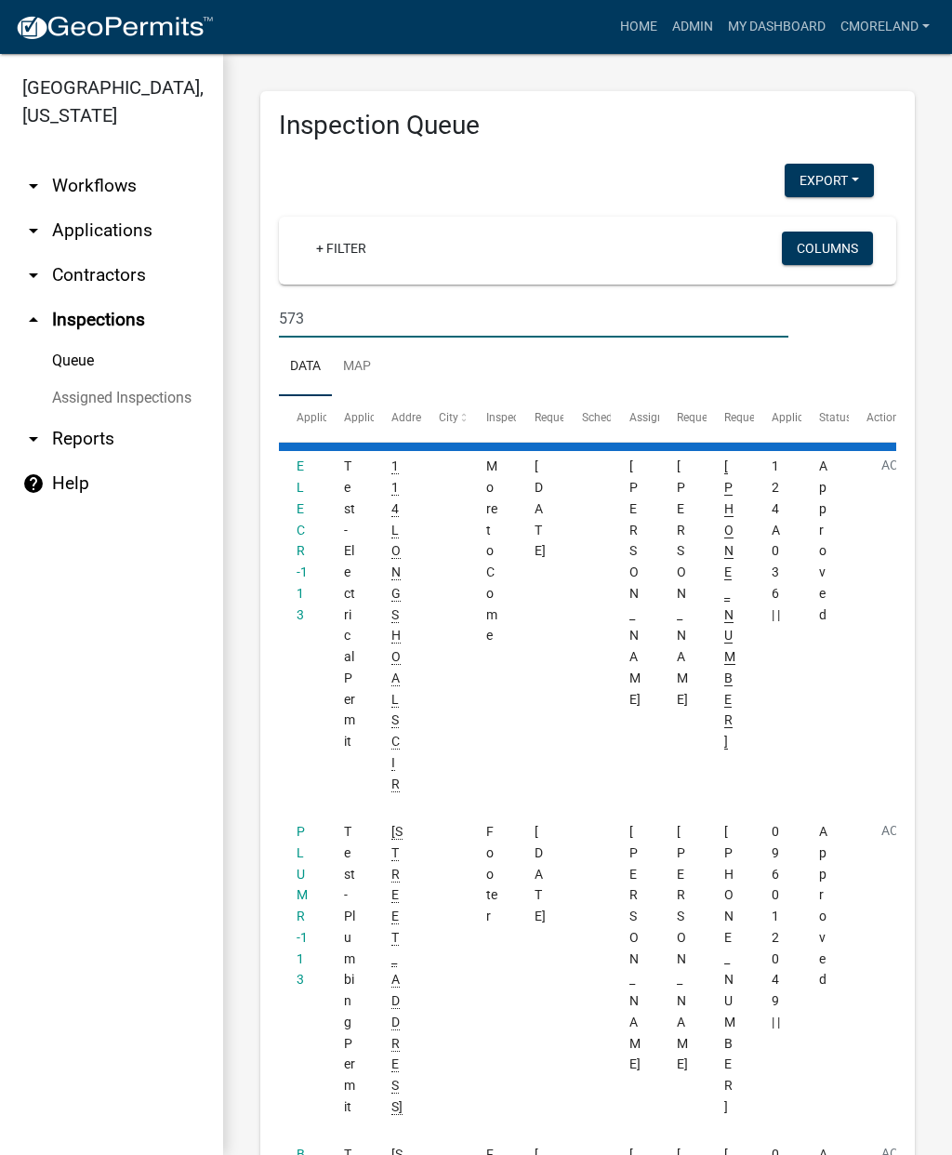
type input "573 old Copelan"
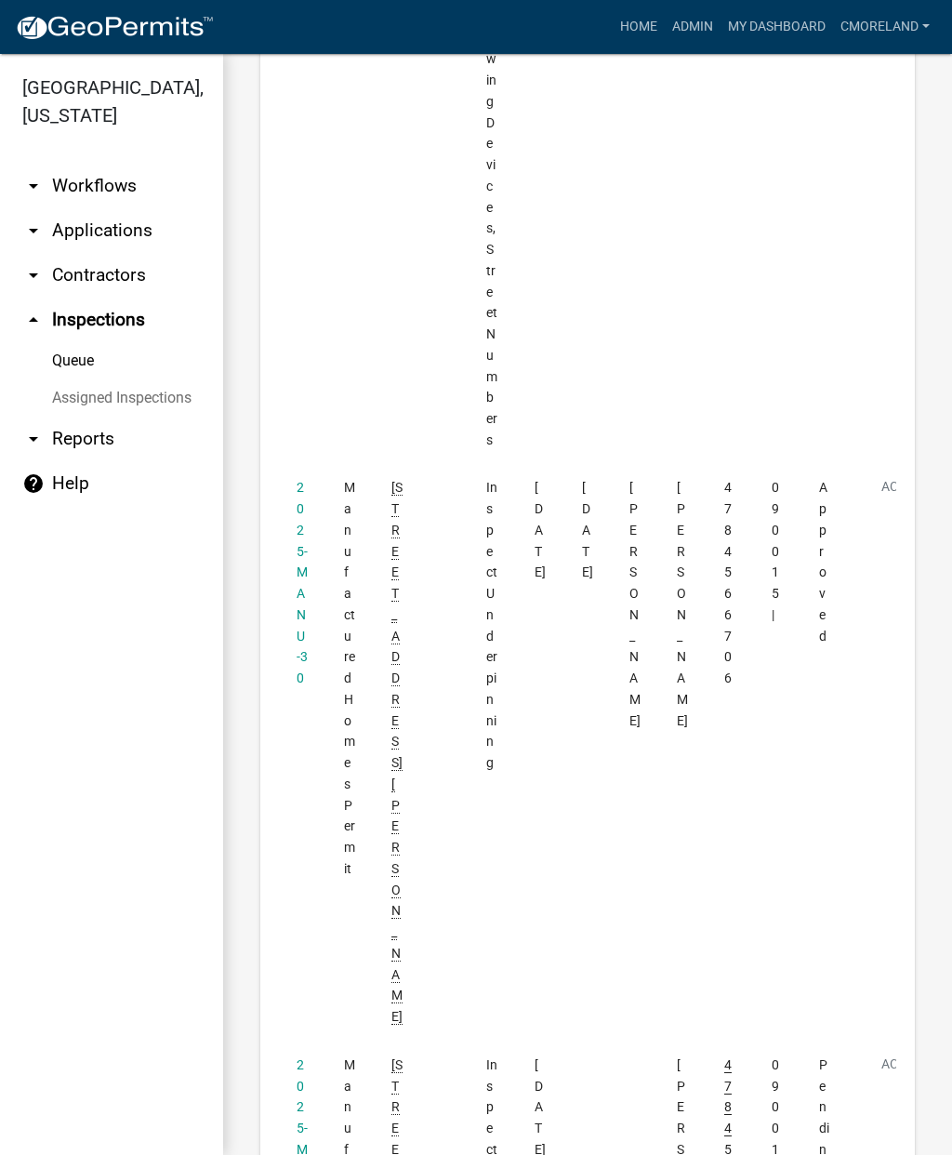
scroll to position [4827, 0]
